Goal: Transaction & Acquisition: Download file/media

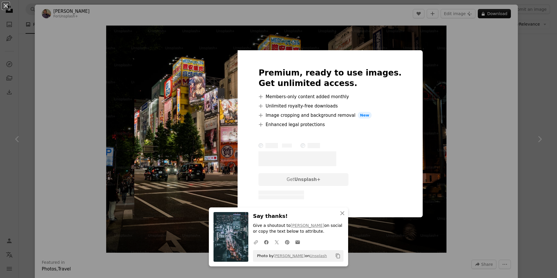
scroll to position [419, 0]
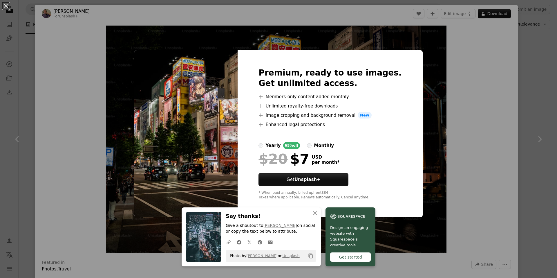
click at [508, 148] on div "An X shape Premium, ready to use images. Get unlimited access. A plus sign Memb…" at bounding box center [278, 139] width 557 height 278
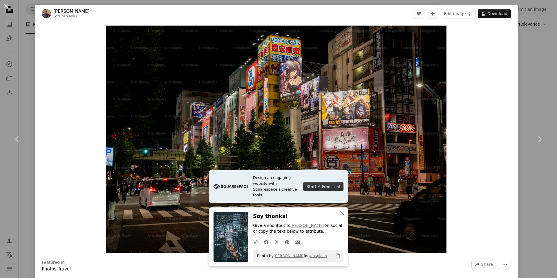
click at [510, 142] on div "Zoom in" at bounding box center [276, 139] width 483 height 233
click at [349, 112] on img "Zoom in on this image" at bounding box center [276, 139] width 341 height 227
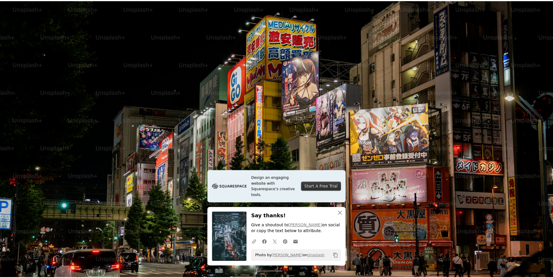
scroll to position [44, 0]
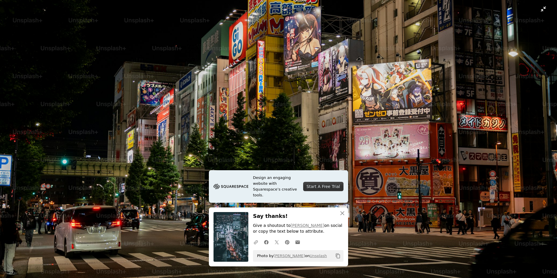
click at [349, 112] on img "Zoom out on this image" at bounding box center [279, 142] width 558 height 372
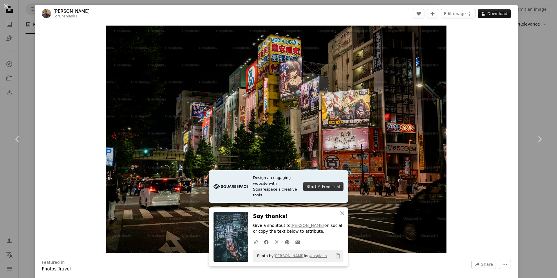
click at [533, 91] on div "An X shape Chevron left Chevron right [PERSON_NAME] For Unsplash+ A heart A plu…" at bounding box center [278, 139] width 557 height 278
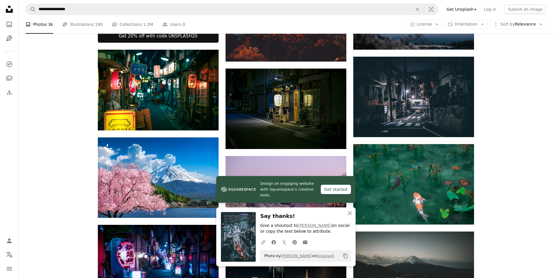
scroll to position [187, 0]
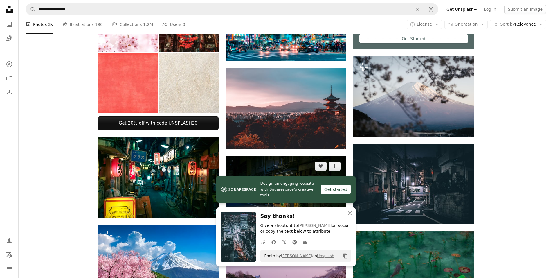
click at [332, 185] on img at bounding box center [286, 196] width 121 height 80
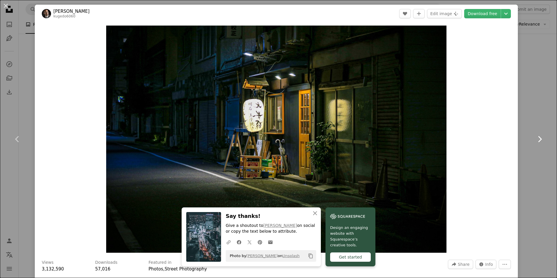
click at [524, 152] on link "Chevron right" at bounding box center [540, 139] width 35 height 56
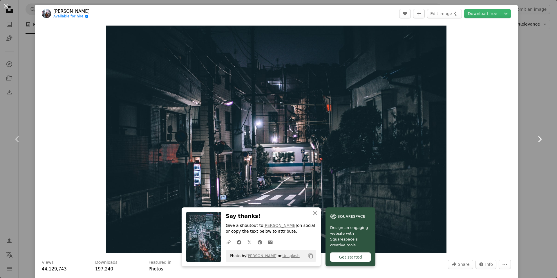
click at [543, 151] on link "Chevron right" at bounding box center [540, 139] width 35 height 56
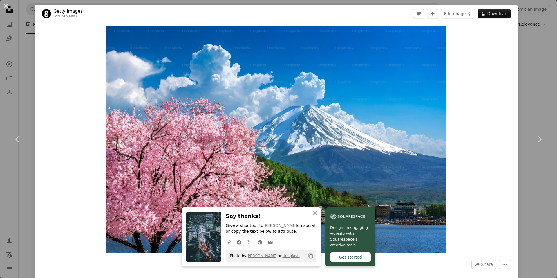
click at [520, 192] on div "An X shape Chevron left Chevron right Getty Images For Unsplash+ A heart A plus…" at bounding box center [278, 139] width 557 height 278
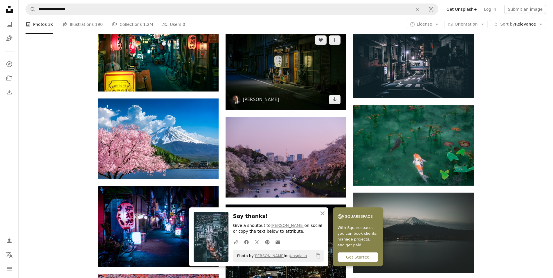
scroll to position [303, 0]
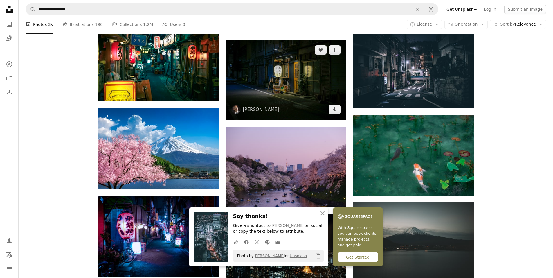
click at [283, 59] on img at bounding box center [286, 79] width 121 height 80
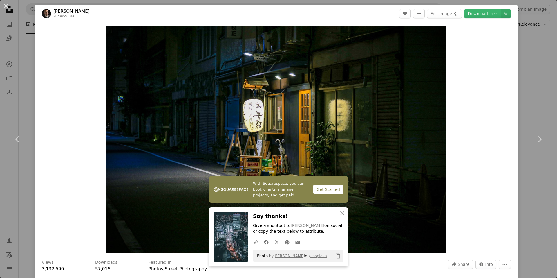
click at [503, 13] on icon "Chevron down" at bounding box center [506, 13] width 9 height 7
click at [439, 15] on dialog "An X shape Chevron left Chevron right [PERSON_NAME] kugedo6060 A heart A plus s…" at bounding box center [278, 139] width 557 height 278
click at [440, 16] on button "Edit image Plus sign for Unsplash+" at bounding box center [444, 13] width 35 height 9
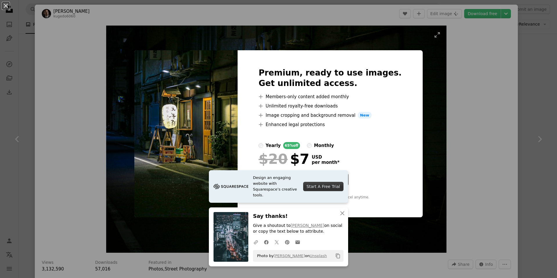
drag, startPoint x: 409, startPoint y: 86, endPoint x: 414, endPoint y: 83, distance: 5.8
click at [409, 86] on div "An X shape Premium, ready to use images. Get unlimited access. A plus sign Memb…" at bounding box center [278, 139] width 557 height 278
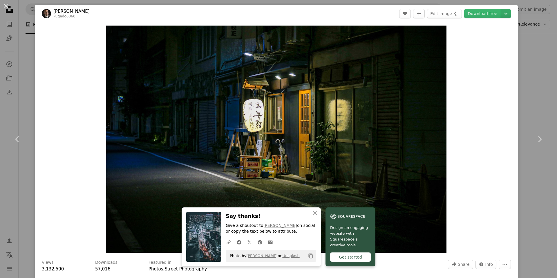
click at [502, 15] on icon "Chevron down" at bounding box center [506, 13] width 9 height 7
click at [481, 63] on span "( 5472 x 3648 )" at bounding box center [495, 64] width 29 height 5
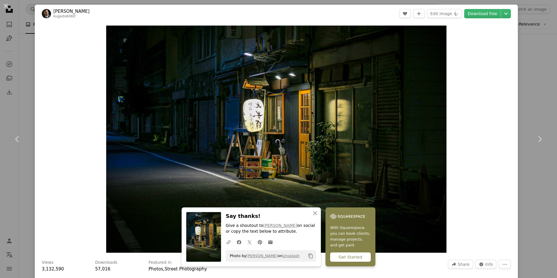
click at [534, 181] on div "An X shape Chevron left Chevron right [PERSON_NAME] kugedo6060 A heart A plus s…" at bounding box center [278, 139] width 557 height 278
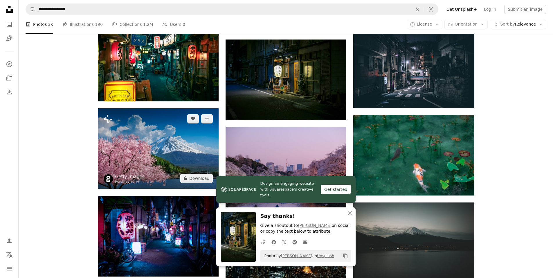
click at [178, 123] on img at bounding box center [158, 148] width 121 height 80
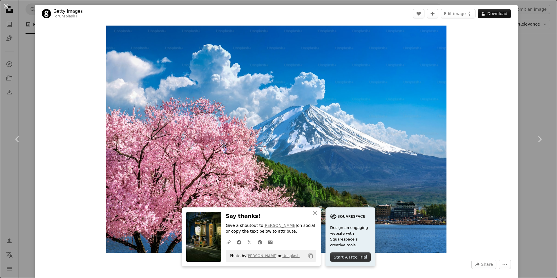
click at [513, 181] on div "Zoom in" at bounding box center [276, 139] width 483 height 233
click at [520, 194] on div "An X shape Chevron left Chevron right Getty Images For Unsplash+ A heart A plus…" at bounding box center [278, 139] width 557 height 278
